Goal: Task Accomplishment & Management: Manage account settings

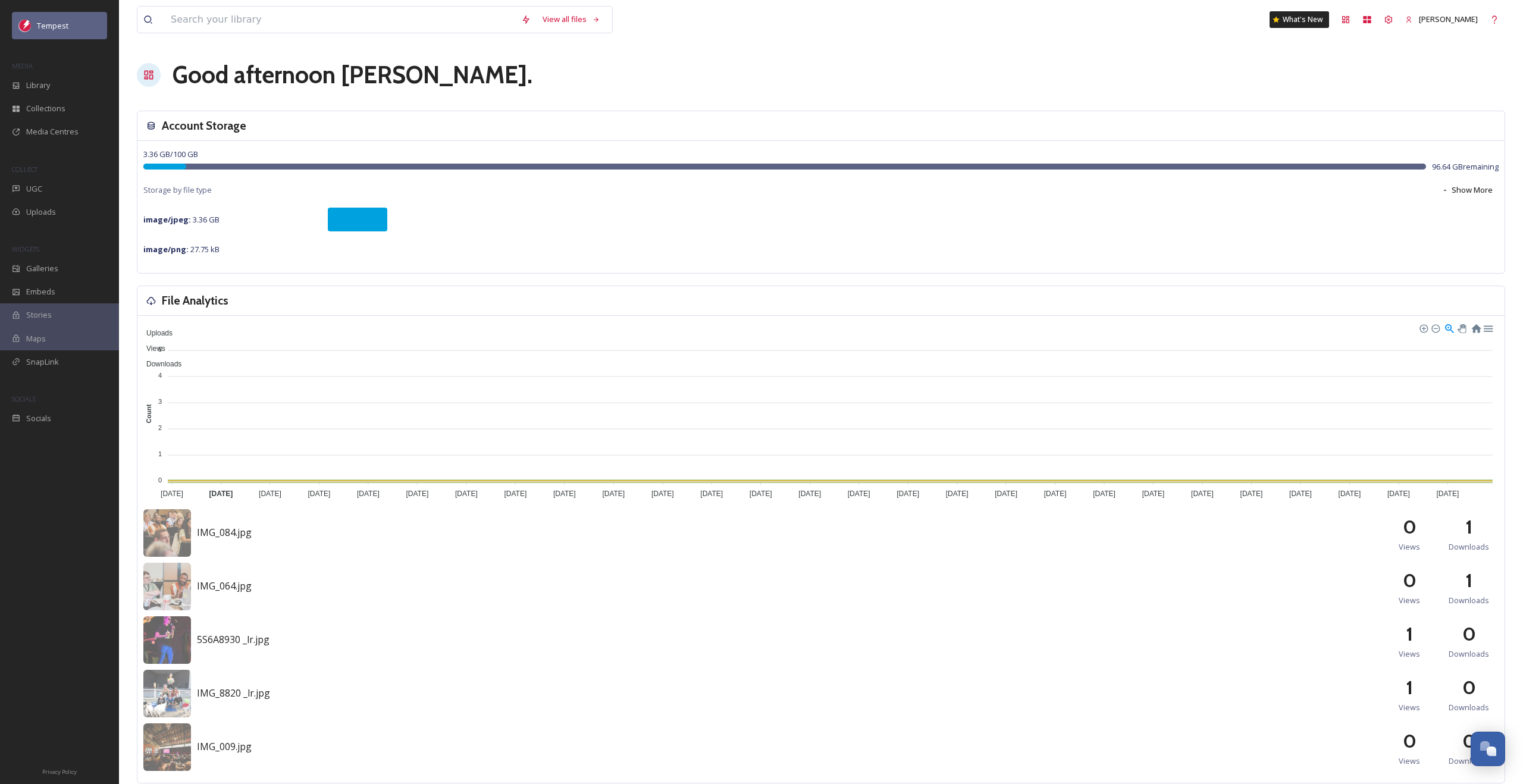
click at [54, 28] on span "Tempest" at bounding box center [52, 26] width 31 height 10
click at [52, 28] on span "Tempest" at bounding box center [52, 26] width 31 height 10
click at [34, 91] on div "Library" at bounding box center [59, 85] width 119 height 23
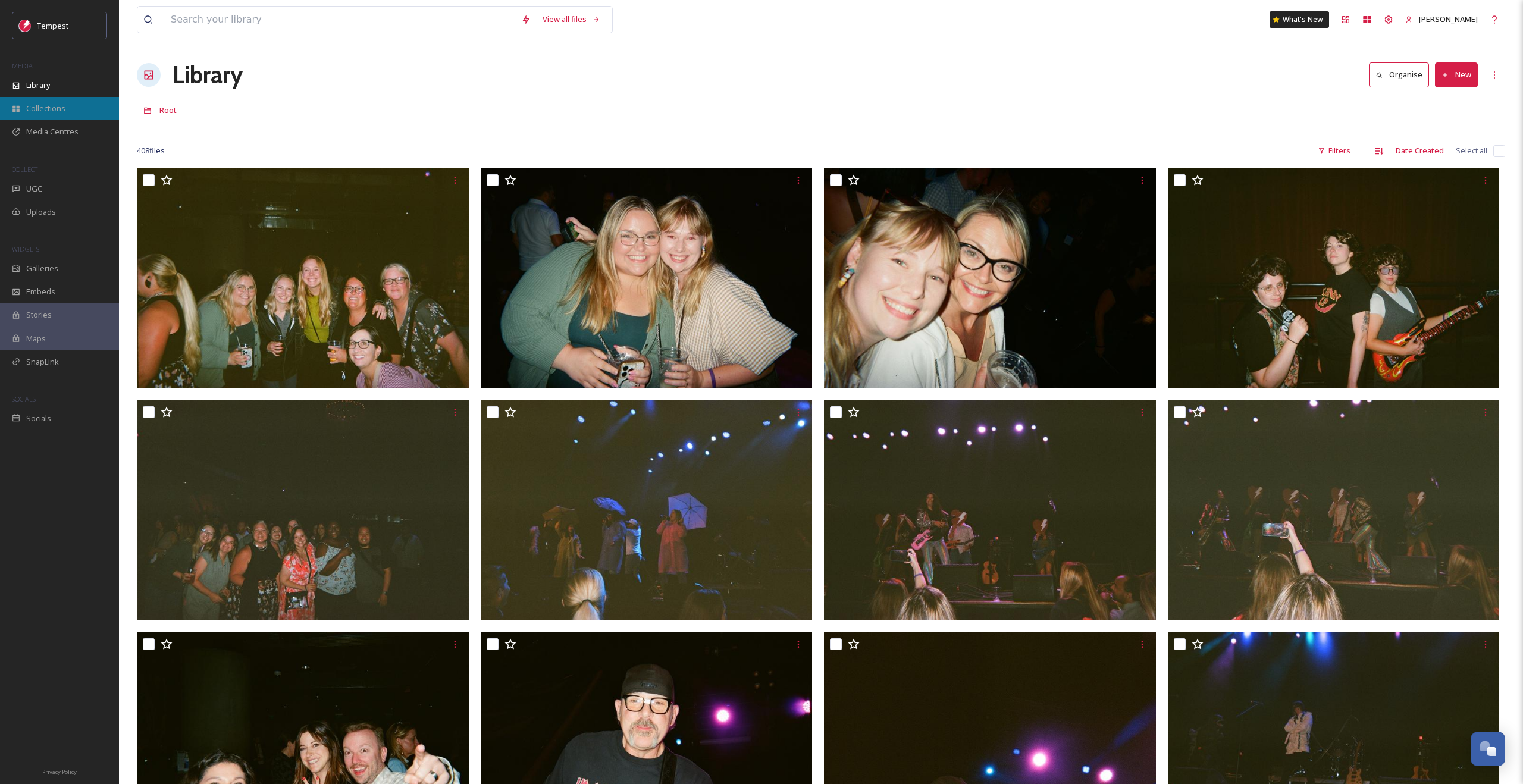
click at [41, 115] on div "Collections" at bounding box center [59, 108] width 119 height 23
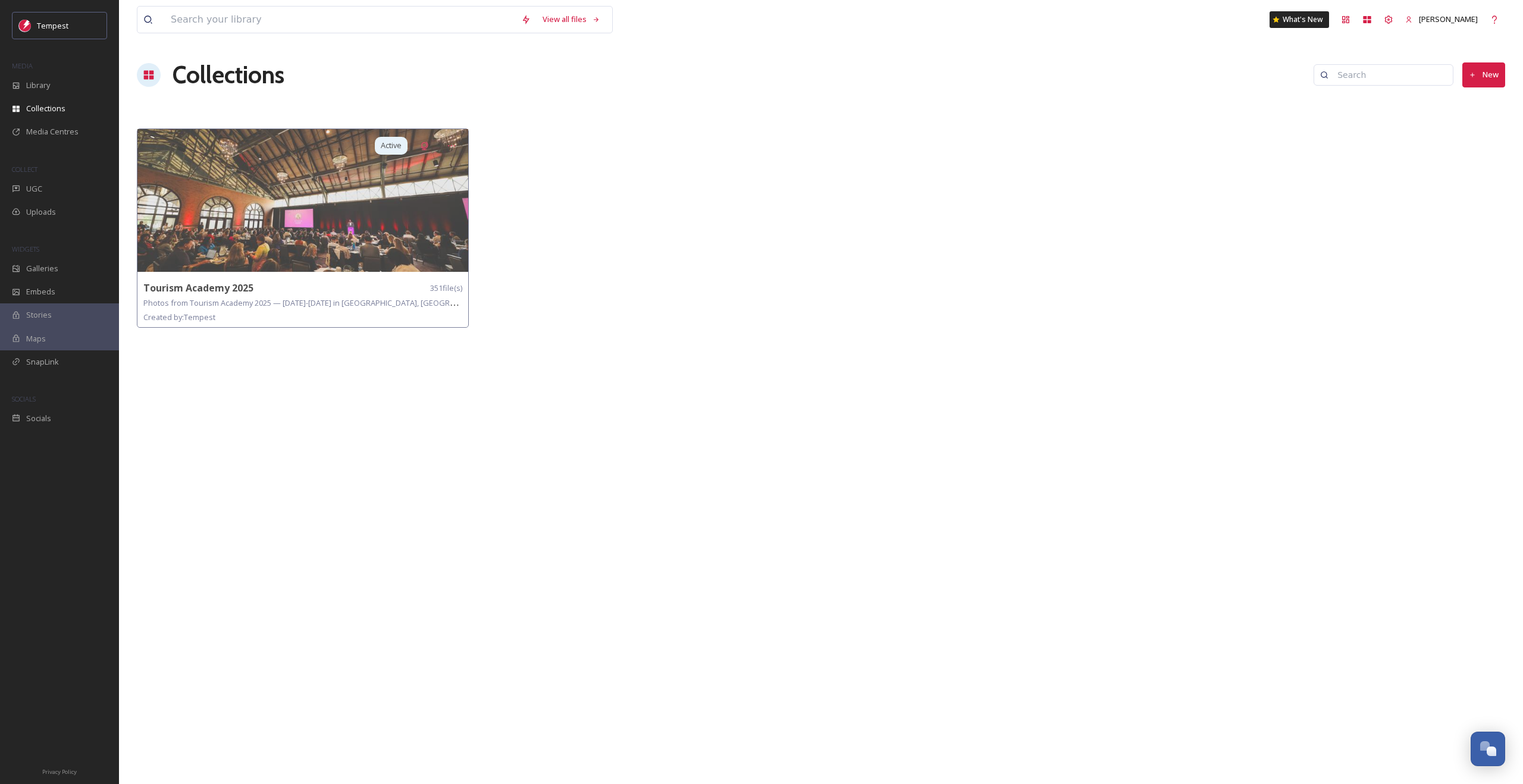
drag, startPoint x: 46, startPoint y: 33, endPoint x: 48, endPoint y: 41, distance: 8.2
click at [46, 33] on div "Tempest" at bounding box center [59, 26] width 95 height 28
click at [1476, 15] on span "[PERSON_NAME]" at bounding box center [1448, 19] width 59 height 10
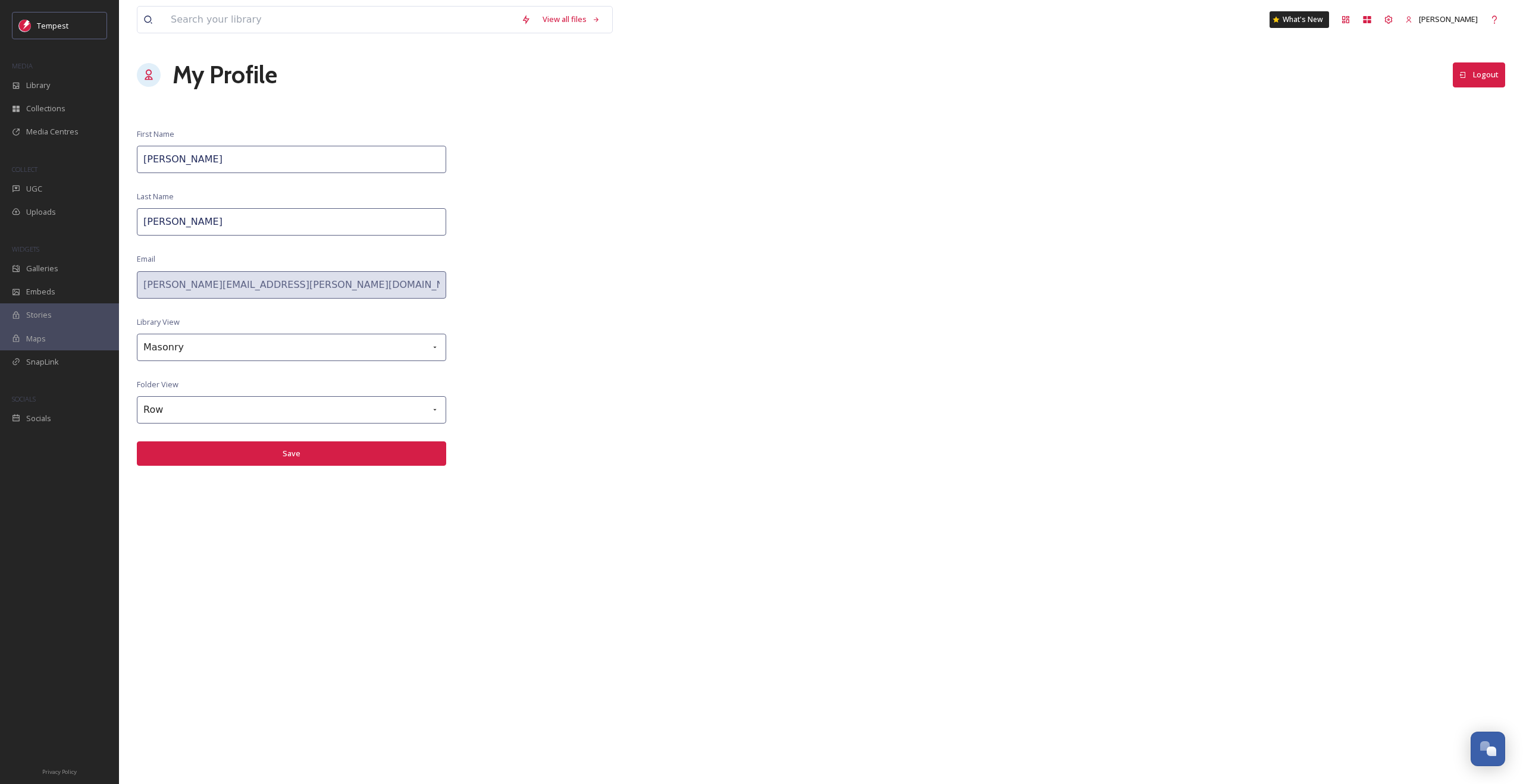
click at [1474, 79] on button "Logout" at bounding box center [1478, 74] width 52 height 24
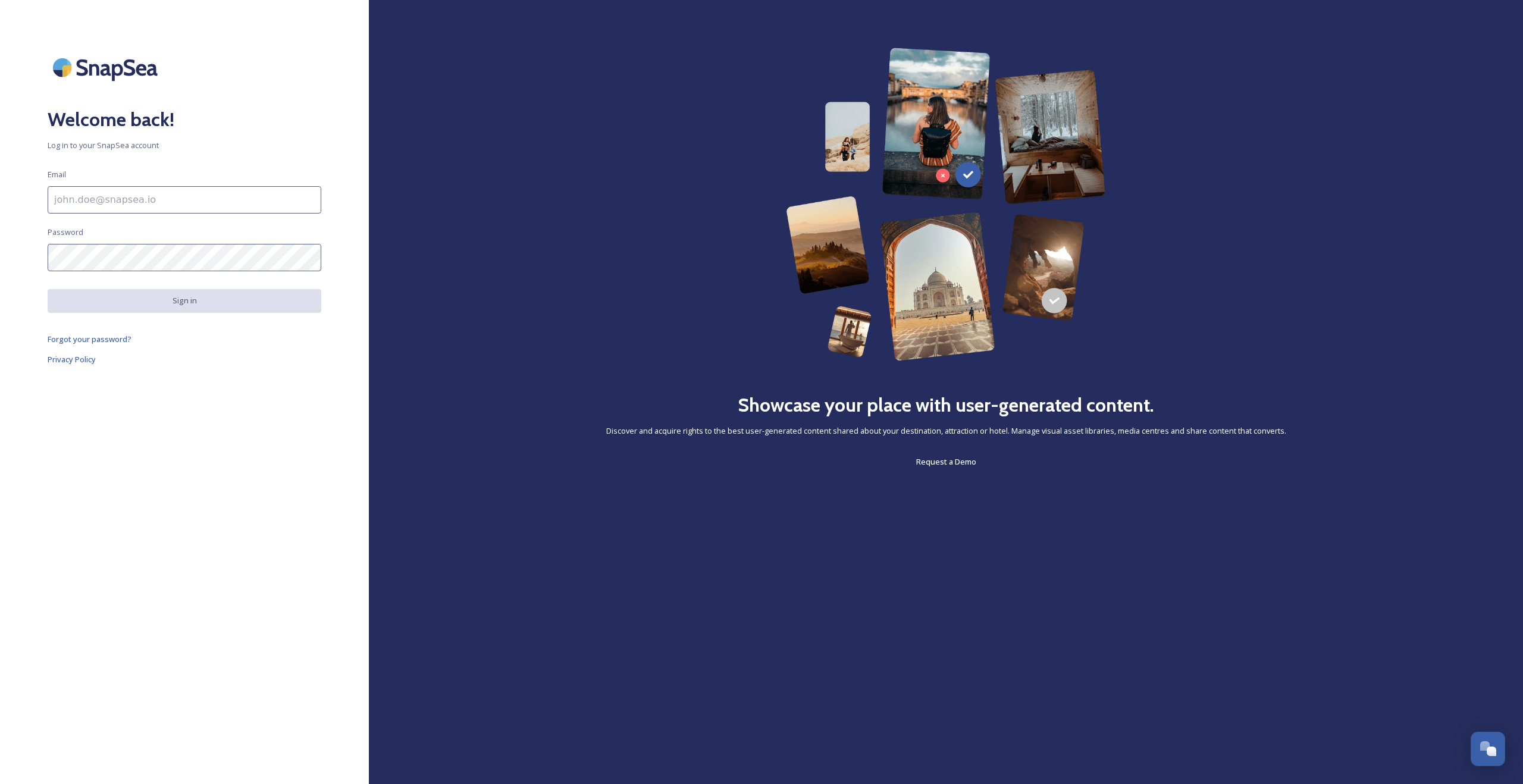
type input "[EMAIL_ADDRESS][DOMAIN_NAME]"
click at [176, 184] on div "Welcome back! Log in to your SnapSea account Email [EMAIL_ADDRESS][DOMAIN_NAME]…" at bounding box center [184, 392] width 368 height 689
click at [368, 392] on div at bounding box center [368, 392] width 0 height 0
click at [276, 301] on button "Sign in" at bounding box center [184, 301] width 273 height 24
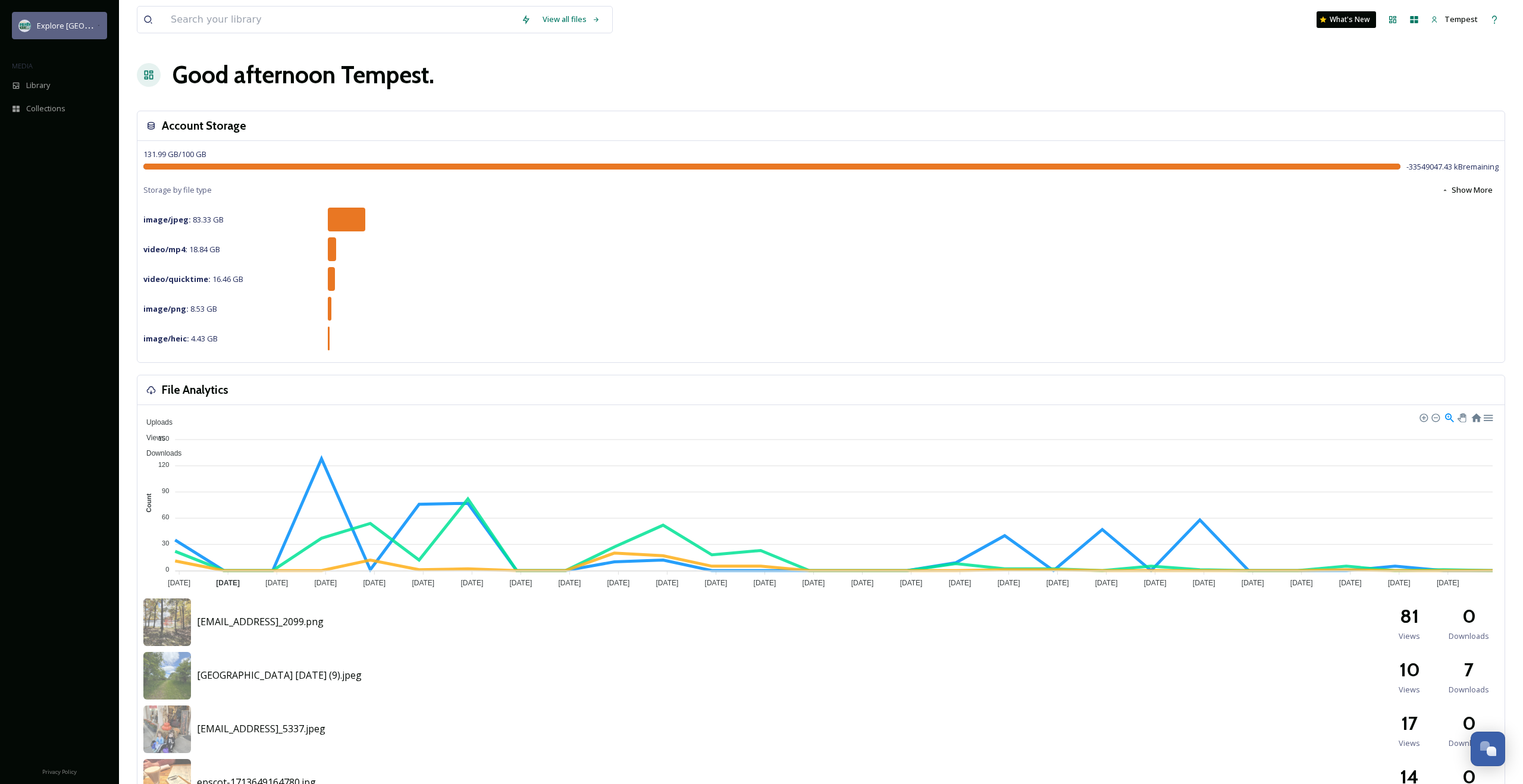
click at [57, 24] on span "Explore [GEOGRAPHIC_DATA][PERSON_NAME]" at bounding box center [118, 25] width 163 height 11
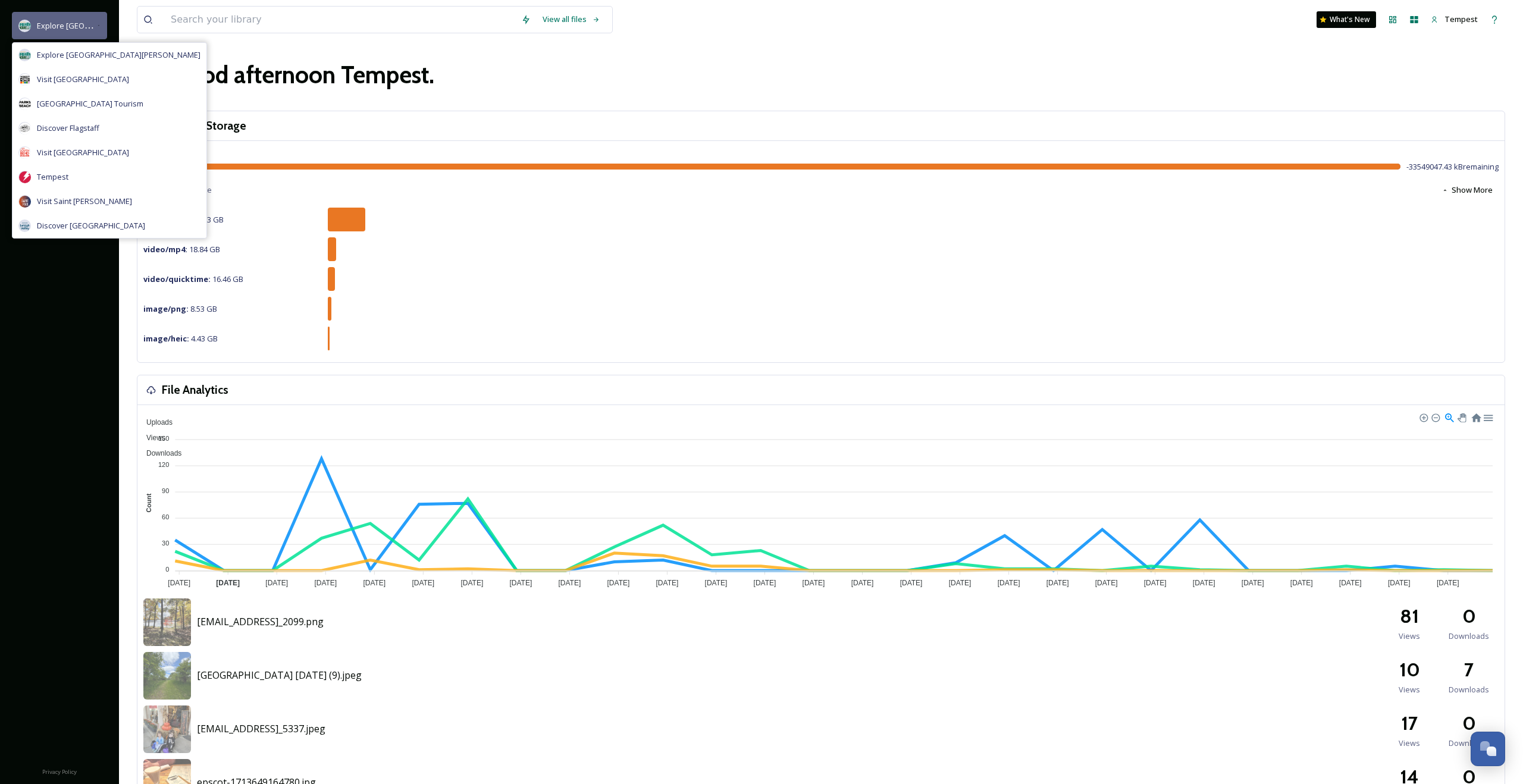
click at [57, 24] on span "Explore [GEOGRAPHIC_DATA][PERSON_NAME]" at bounding box center [118, 25] width 163 height 11
